Goal: Transaction & Acquisition: Purchase product/service

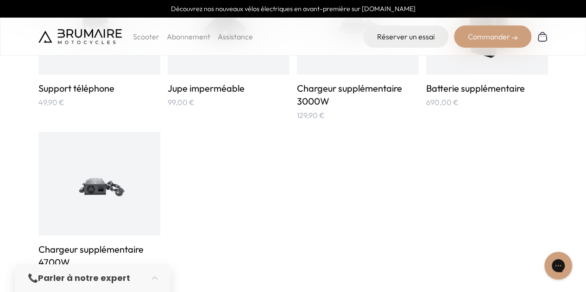
scroll to position [648, 0]
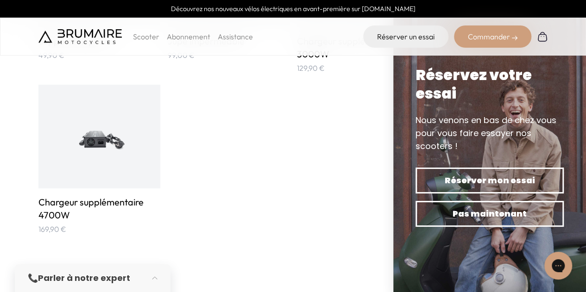
click at [355, 162] on div "Support téléphone 49,90 € Jupe imperméable 99,00 € 129,90 €" at bounding box center [292, 79] width 509 height 311
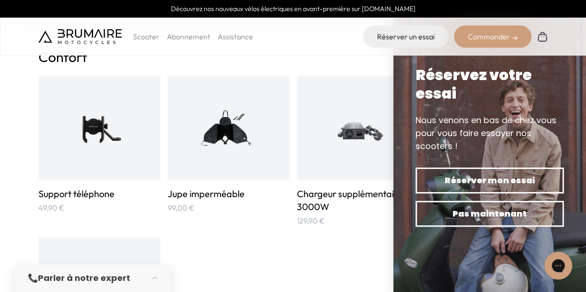
scroll to position [556, 0]
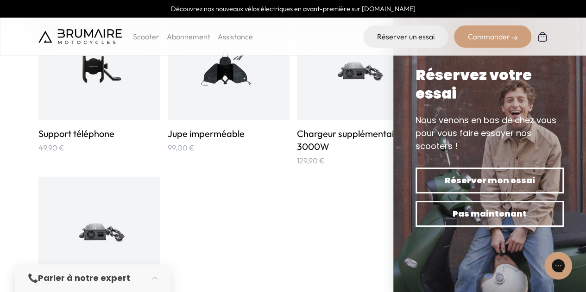
click at [315, 204] on div "Support téléphone 49,90 € Jupe imperméable 99,00 € 129,90 €" at bounding box center [292, 171] width 509 height 311
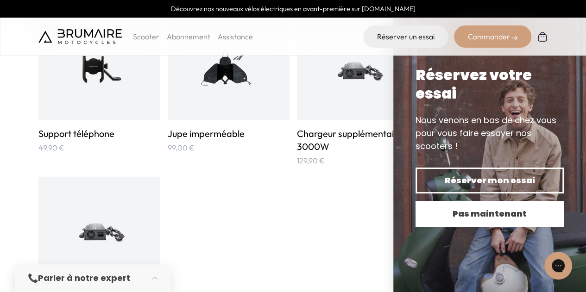
click at [435, 208] on span "Pas maintenant" at bounding box center [489, 213] width 116 height 13
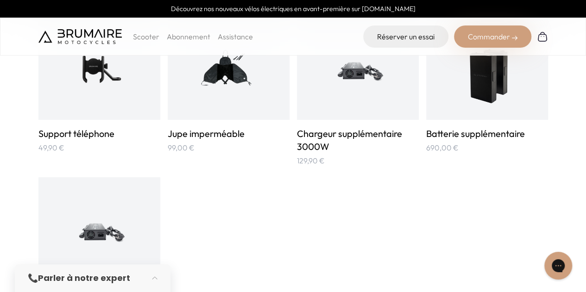
scroll to position [463, 0]
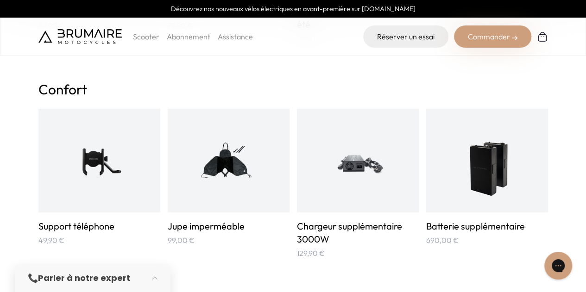
click at [467, 181] on img at bounding box center [486, 160] width 61 height 81
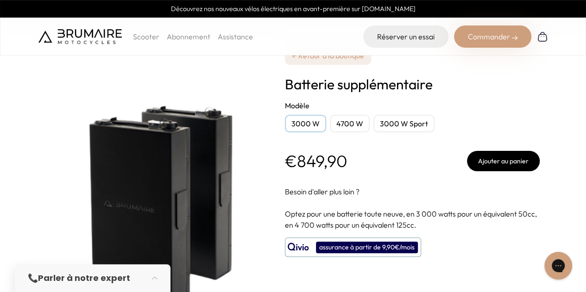
click at [354, 127] on div "4700 W" at bounding box center [350, 124] width 40 height 18
click at [393, 121] on div "3000 W Sport" at bounding box center [403, 124] width 61 height 18
click at [311, 122] on div "3000 W" at bounding box center [305, 124] width 41 height 18
click at [342, 59] on link "← Retour à la boutique" at bounding box center [328, 55] width 86 height 19
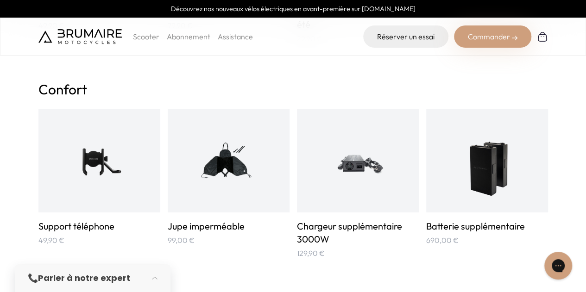
click at [456, 180] on img at bounding box center [486, 160] width 61 height 81
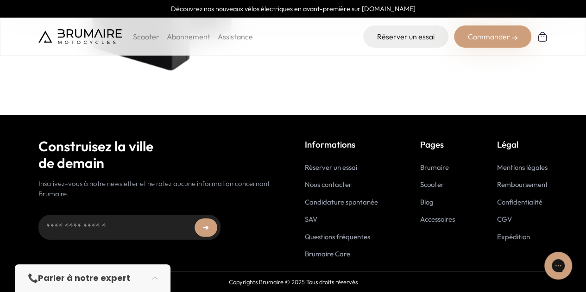
scroll to position [10, 0]
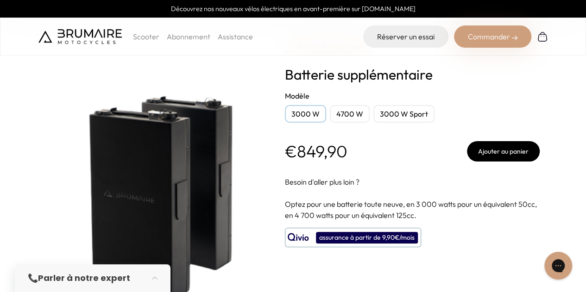
click at [195, 154] on img at bounding box center [153, 168] width 231 height 310
click at [160, 157] on img at bounding box center [153, 168] width 231 height 310
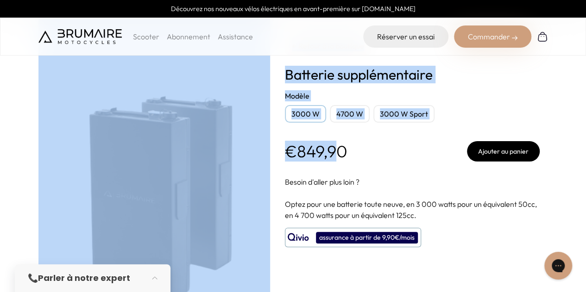
drag, startPoint x: 291, startPoint y: 154, endPoint x: 337, endPoint y: 154, distance: 46.3
click at [334, 153] on div "**********" at bounding box center [292, 168] width 509 height 356
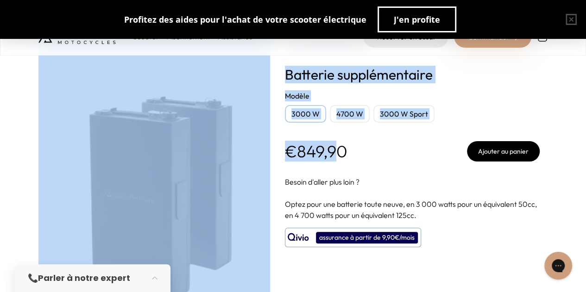
click at [338, 154] on p "€849,90" at bounding box center [316, 151] width 62 height 19
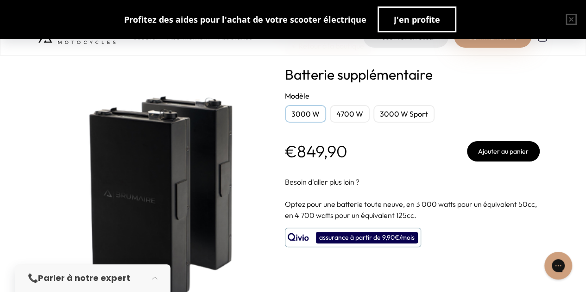
click at [349, 156] on div "€849,90 Ajouter au panier" at bounding box center [412, 151] width 255 height 20
click at [390, 116] on div "3000 W Sport" at bounding box center [403, 114] width 61 height 18
click at [390, 115] on div "3000 W Sport" at bounding box center [403, 114] width 61 height 18
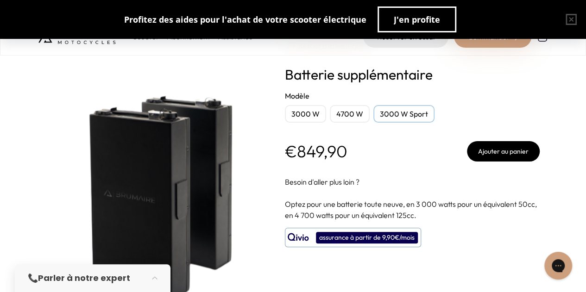
click at [390, 115] on div "3000 W Sport" at bounding box center [403, 114] width 61 height 18
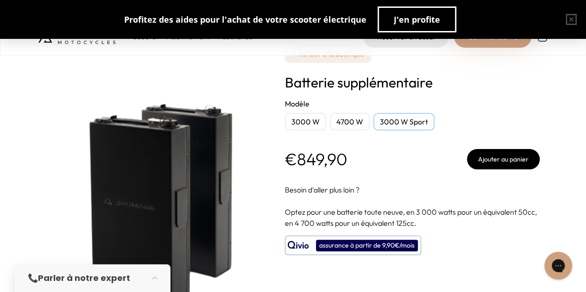
scroll to position [0, 0]
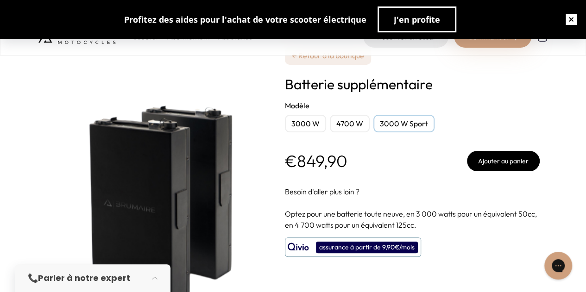
click at [567, 22] on button "button" at bounding box center [571, 20] width 30 height 30
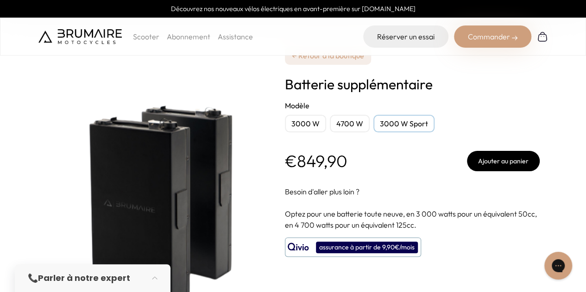
click at [150, 37] on p "Scooter" at bounding box center [146, 36] width 26 height 11
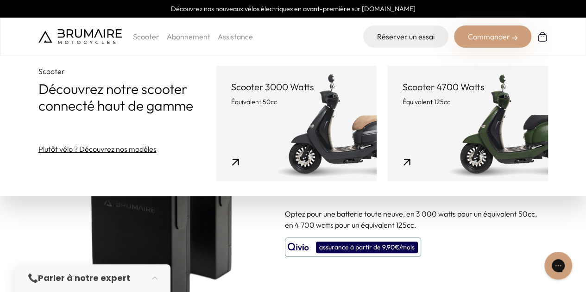
click at [252, 107] on link "Scooter 3000 Watts Équivalent 50cc" at bounding box center [296, 124] width 160 height 116
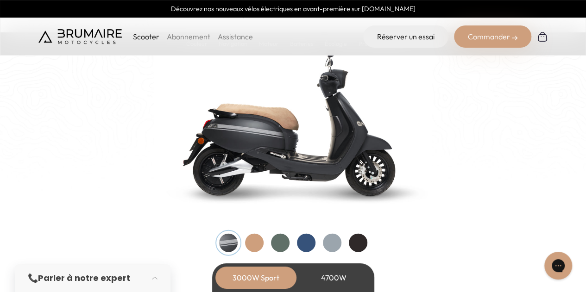
scroll to position [972, 0]
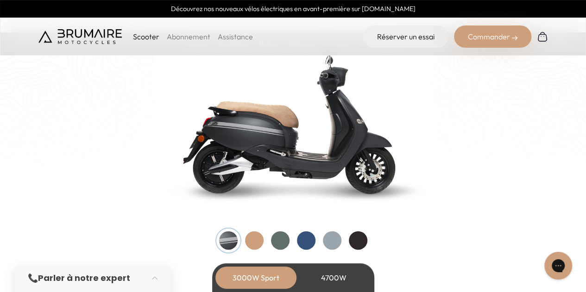
click at [250, 241] on div at bounding box center [254, 240] width 19 height 19
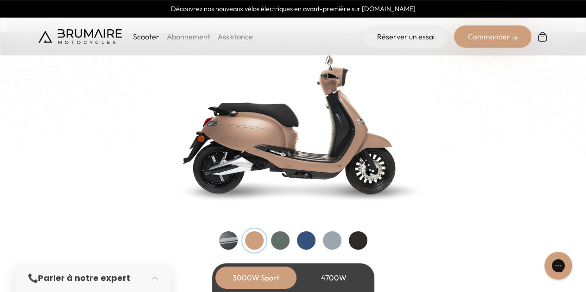
click at [272, 241] on div at bounding box center [280, 240] width 19 height 19
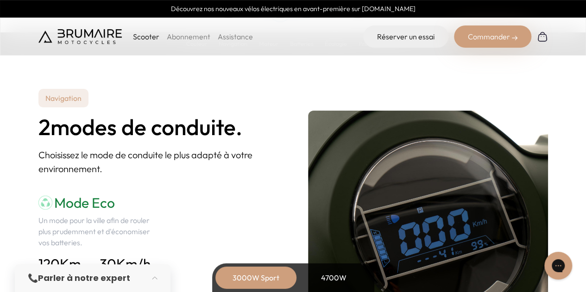
scroll to position [1296, 0]
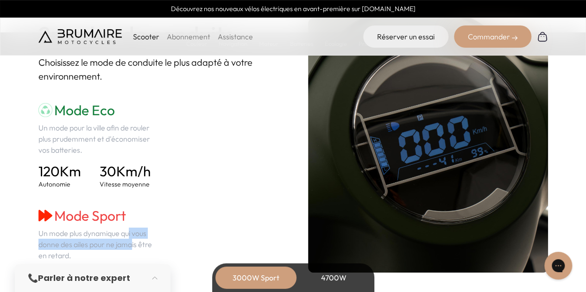
drag, startPoint x: 83, startPoint y: 237, endPoint x: 117, endPoint y: 228, distance: 34.4
click at [90, 246] on p "Un mode plus dynamique qui vous donne des ailes pour ne jamais être en retard." at bounding box center [98, 244] width 120 height 33
click at [149, 214] on h3 "Mode Sport" at bounding box center [98, 215] width 120 height 17
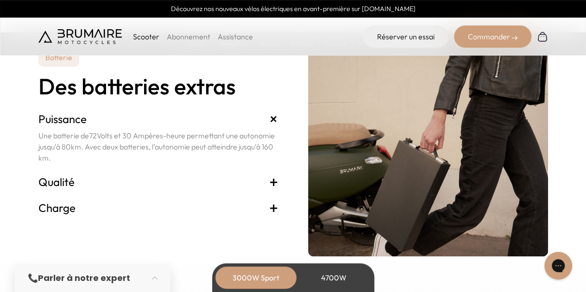
scroll to position [1944, 0]
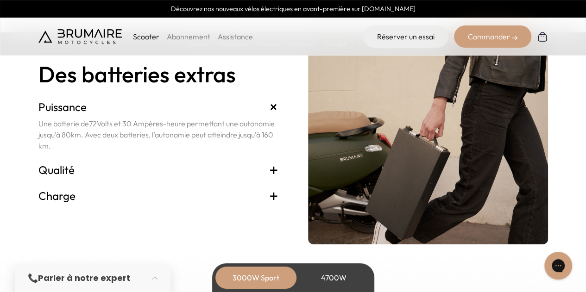
click at [270, 193] on span "+" at bounding box center [273, 195] width 9 height 15
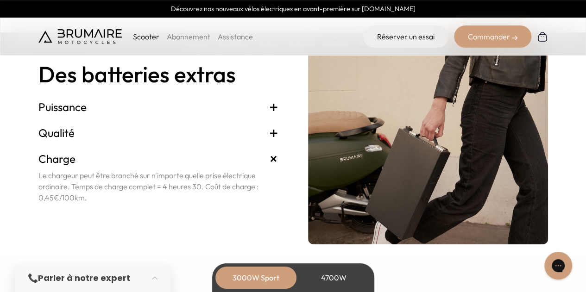
click at [270, 193] on p "Le chargeur peut être branché sur n'importe quelle prise électrique ordinaire. …" at bounding box center [158, 186] width 240 height 33
click at [274, 137] on span "+" at bounding box center [273, 132] width 9 height 15
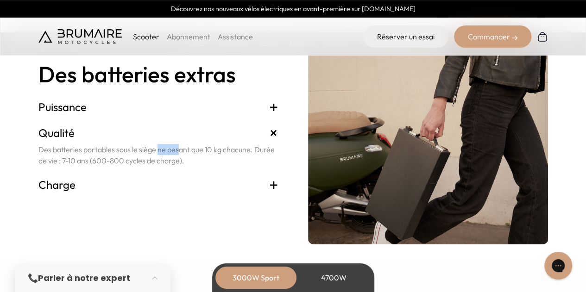
drag, startPoint x: 128, startPoint y: 155, endPoint x: 141, endPoint y: 153, distance: 12.6
click at [141, 153] on p "Des batteries portables sous le siège ne pesant que 10 kg chacune. Durée de vie…" at bounding box center [158, 155] width 240 height 22
drag, startPoint x: 159, startPoint y: 153, endPoint x: 200, endPoint y: 162, distance: 41.3
click at [200, 162] on p "Des batteries portables sous le siège ne pesant que 10 kg chacune. Durée de vie…" at bounding box center [158, 155] width 240 height 22
click at [199, 162] on p "Des batteries portables sous le siège ne pesant que 10 kg chacune. Durée de vie…" at bounding box center [158, 155] width 240 height 22
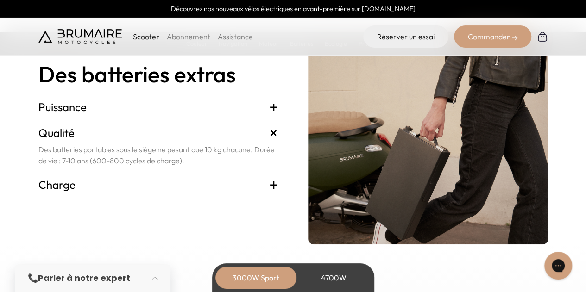
click at [272, 104] on span "+" at bounding box center [273, 107] width 9 height 15
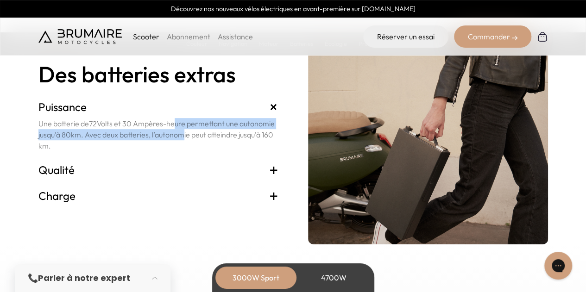
drag, startPoint x: 174, startPoint y: 124, endPoint x: 176, endPoint y: 132, distance: 9.0
click at [176, 132] on p "Une batterie de 72 Volts et 30 Ampères-heure permettant une autonomie jusqu'à 8…" at bounding box center [158, 134] width 240 height 33
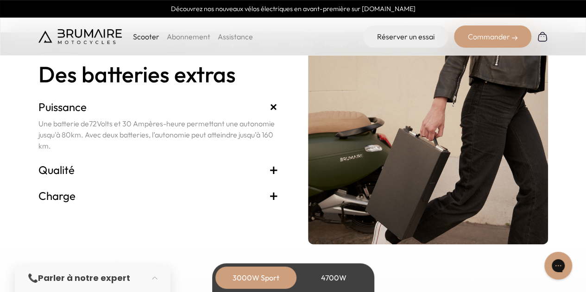
click at [182, 137] on p "Une batterie de 72 Volts et 30 Ampères-heure permettant une autonomie jusqu'à 8…" at bounding box center [158, 134] width 240 height 33
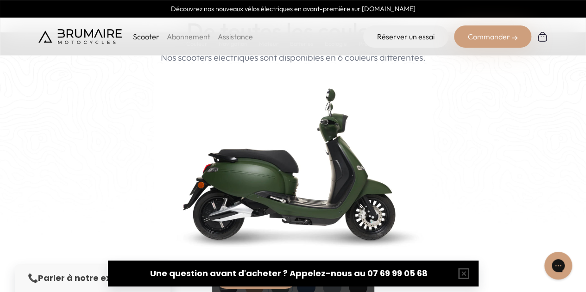
scroll to position [880, 0]
